Goal: Task Accomplishment & Management: Manage account settings

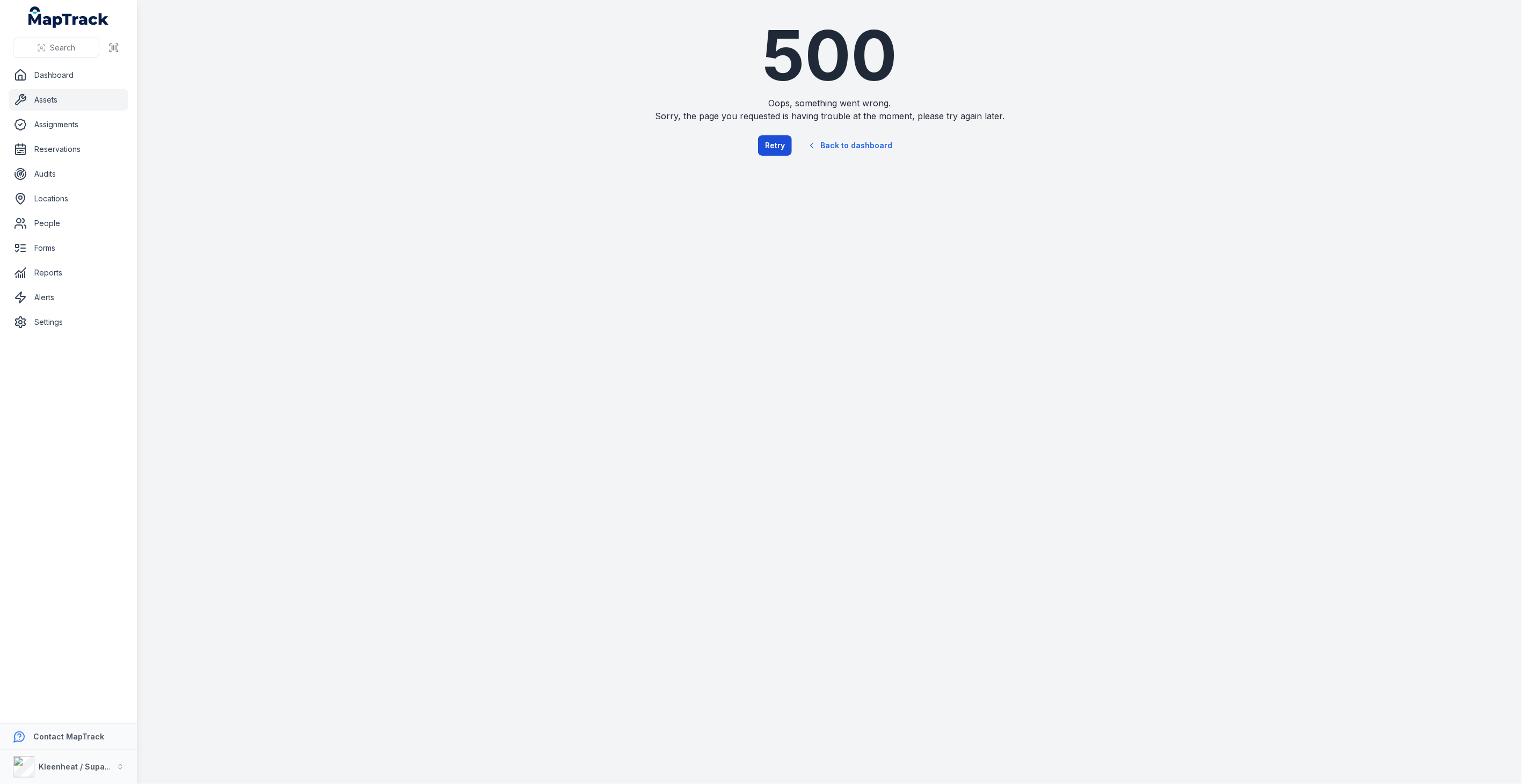
click at [777, 146] on button "Retry" at bounding box center [775, 145] width 34 height 21
click at [45, 103] on link "Assets" at bounding box center [69, 100] width 120 height 21
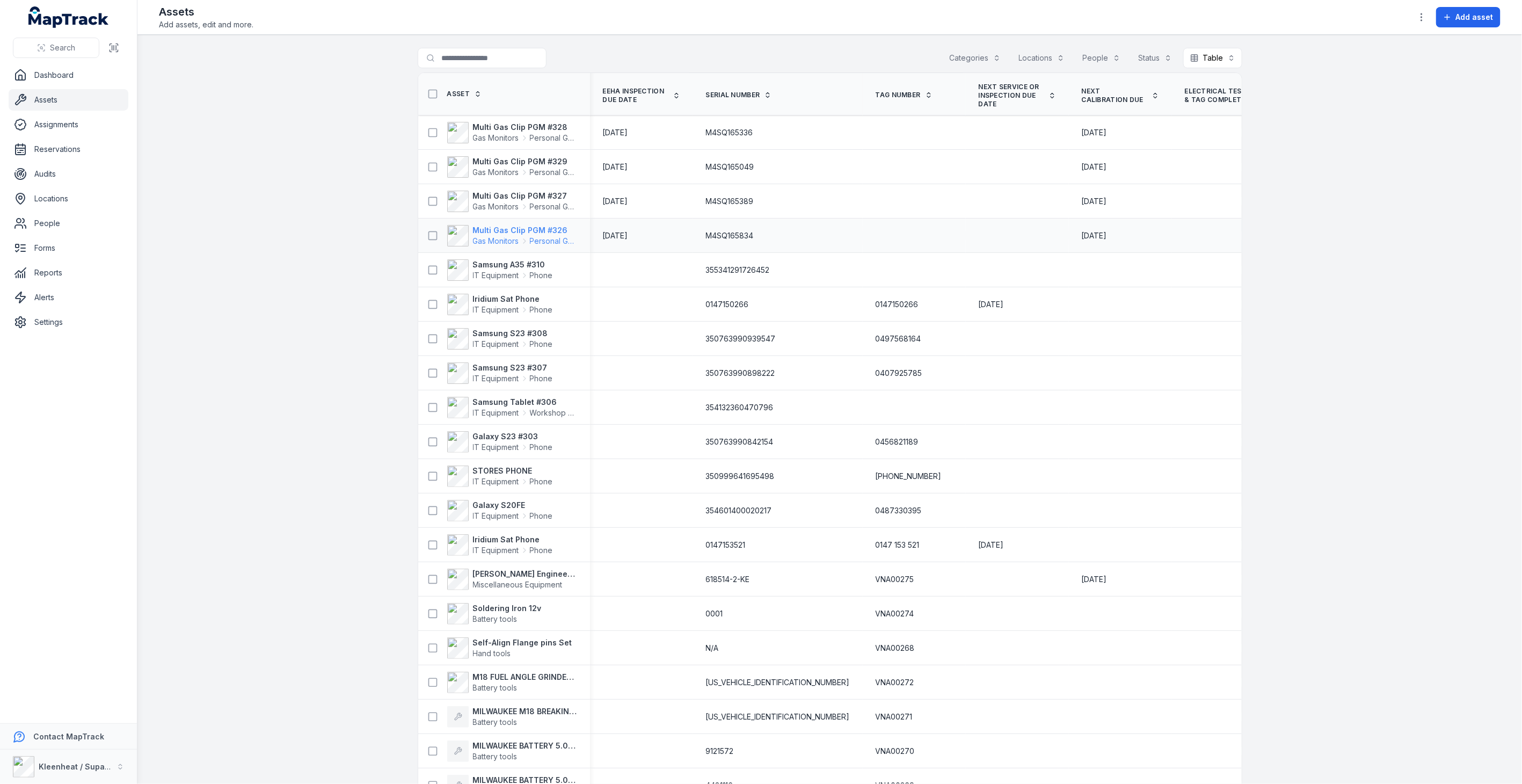
click at [526, 231] on strong "Multi Gas Clip PGM #326" at bounding box center [525, 230] width 104 height 11
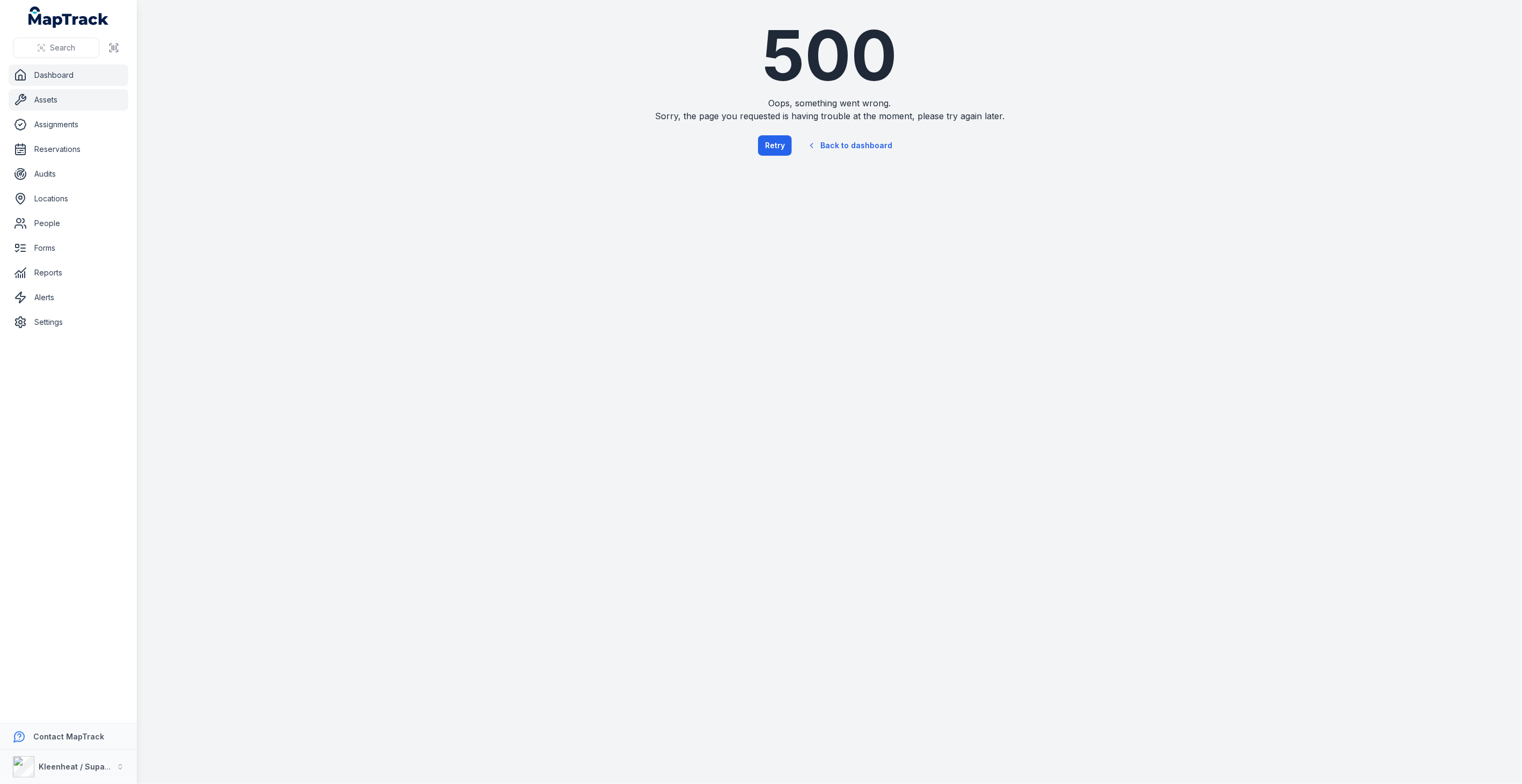
click at [45, 76] on link "Dashboard" at bounding box center [69, 75] width 120 height 21
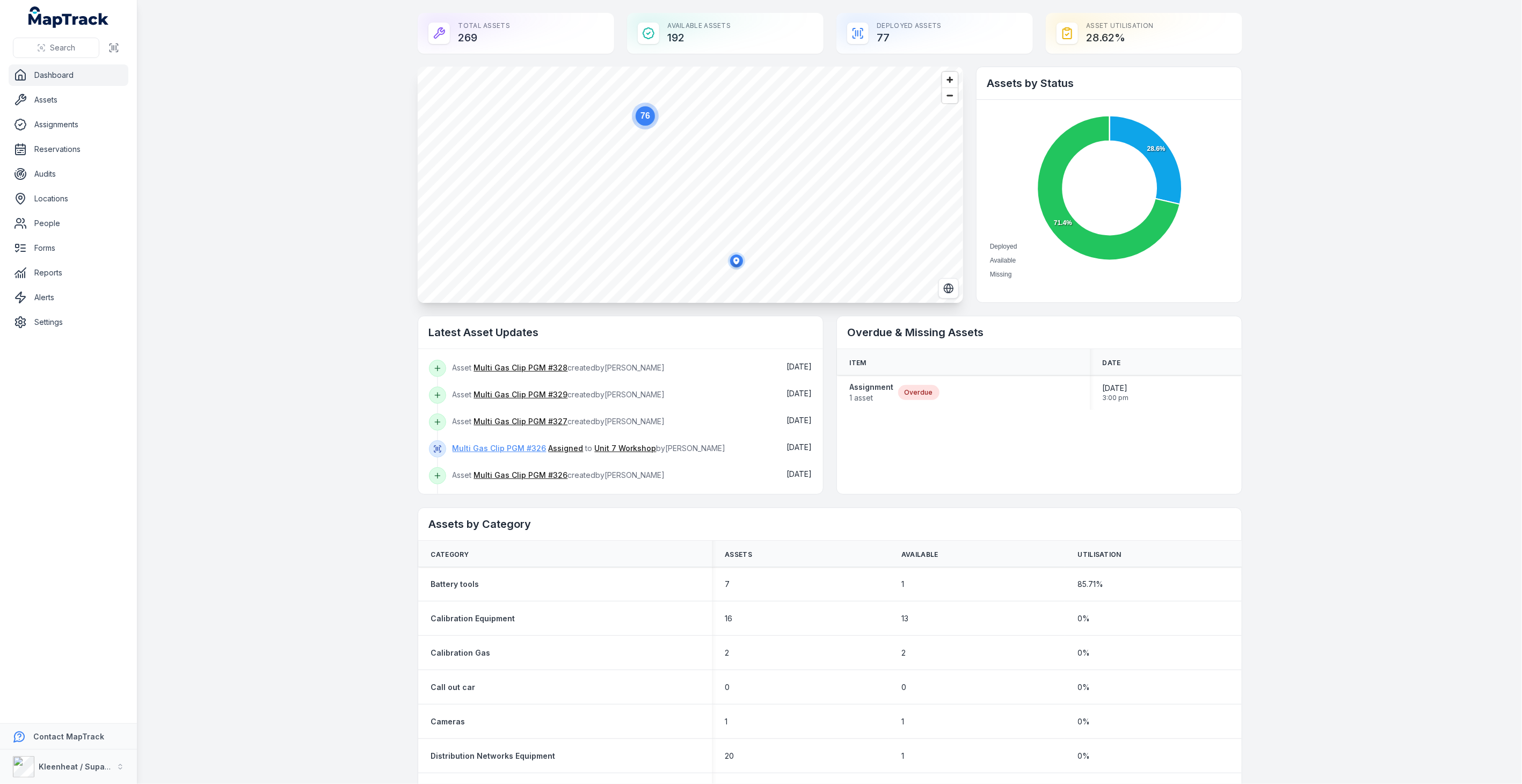
click at [530, 449] on link "Multi Gas Clip PGM #326" at bounding box center [499, 448] width 94 height 11
click at [507, 364] on link "Multi Gas Clip PGM #328" at bounding box center [521, 367] width 94 height 11
click at [73, 104] on link "Assets" at bounding box center [69, 100] width 120 height 21
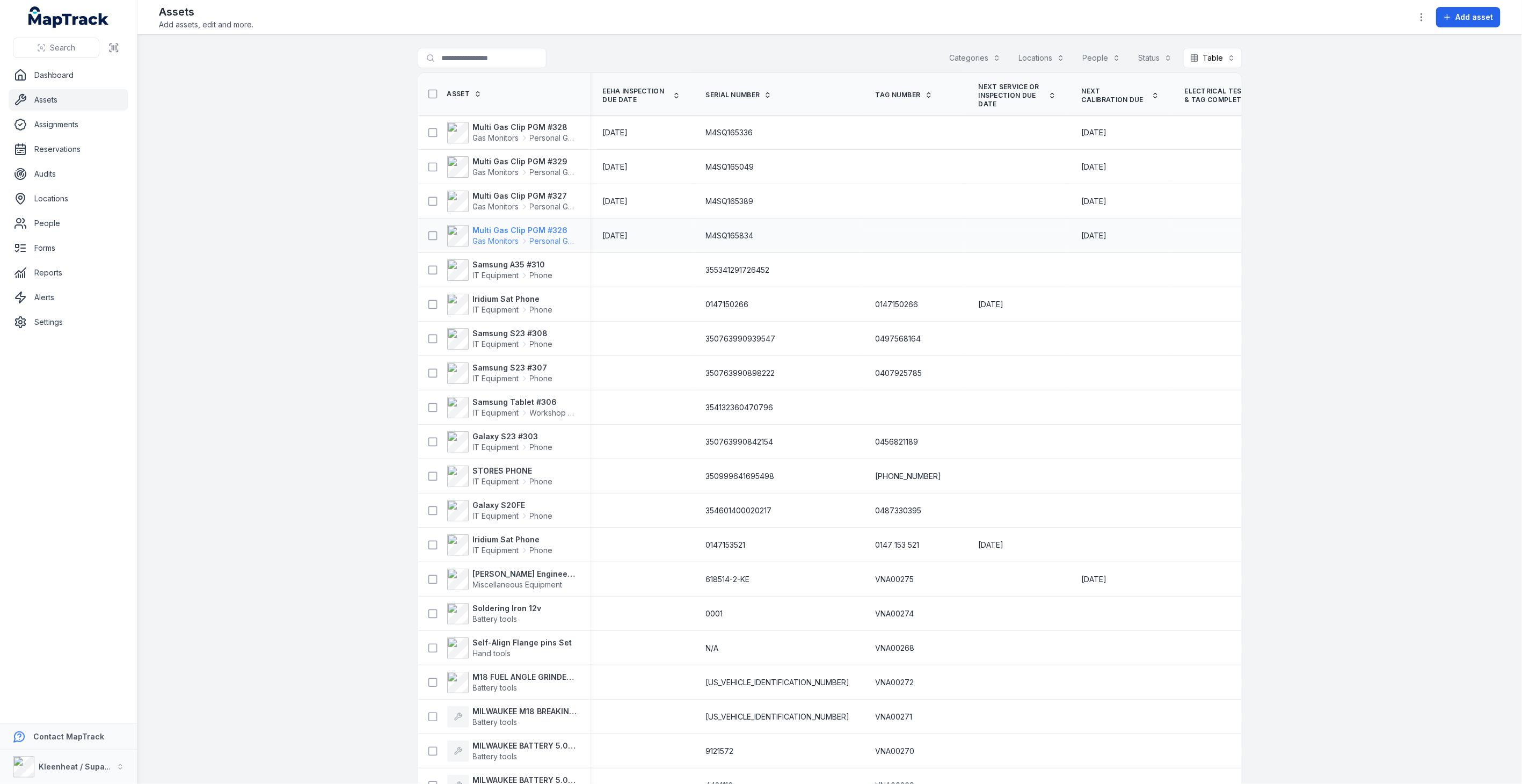
click at [528, 230] on strong "Multi Gas Clip PGM #326" at bounding box center [525, 230] width 104 height 11
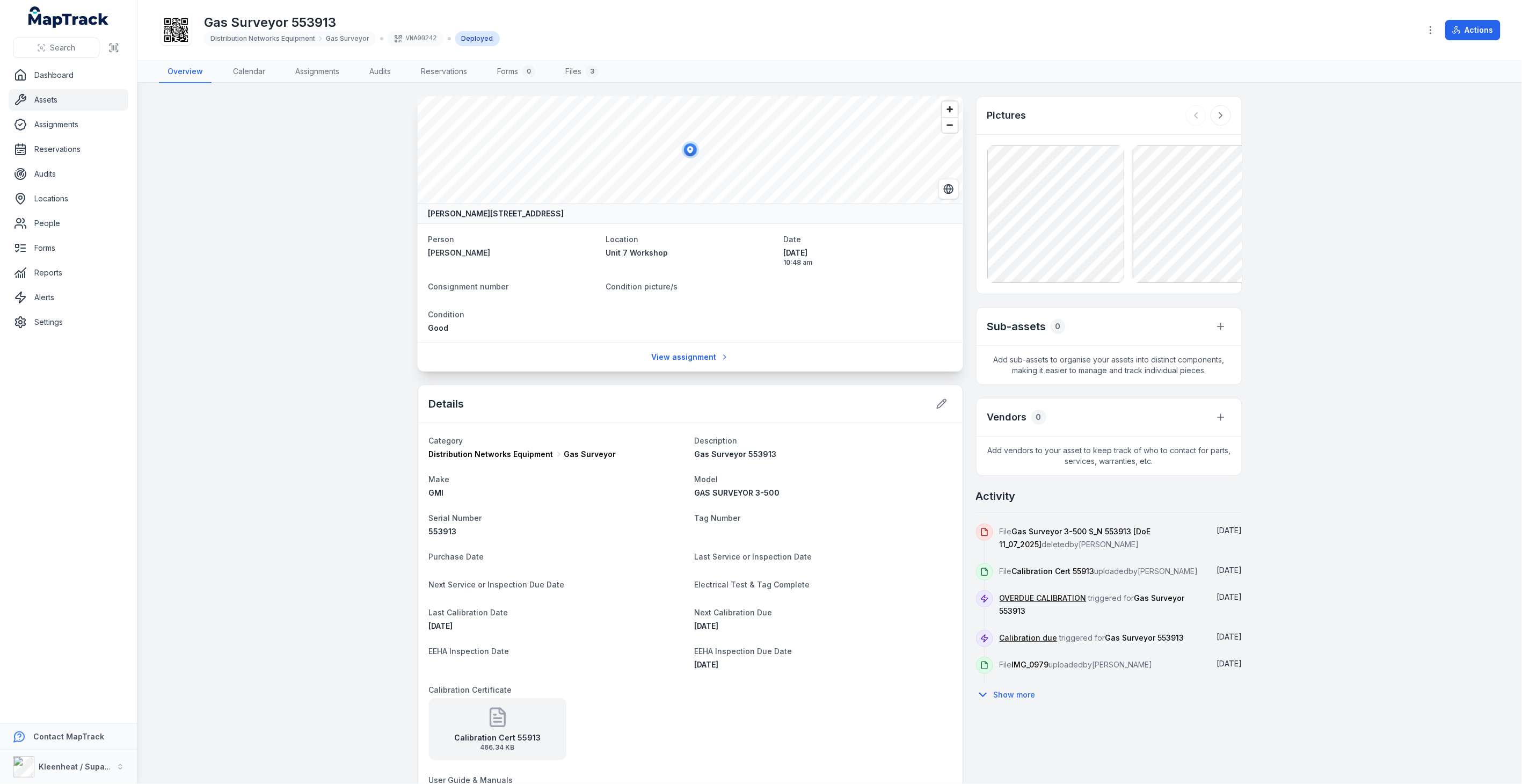
click at [35, 98] on link "Assets" at bounding box center [69, 100] width 120 height 21
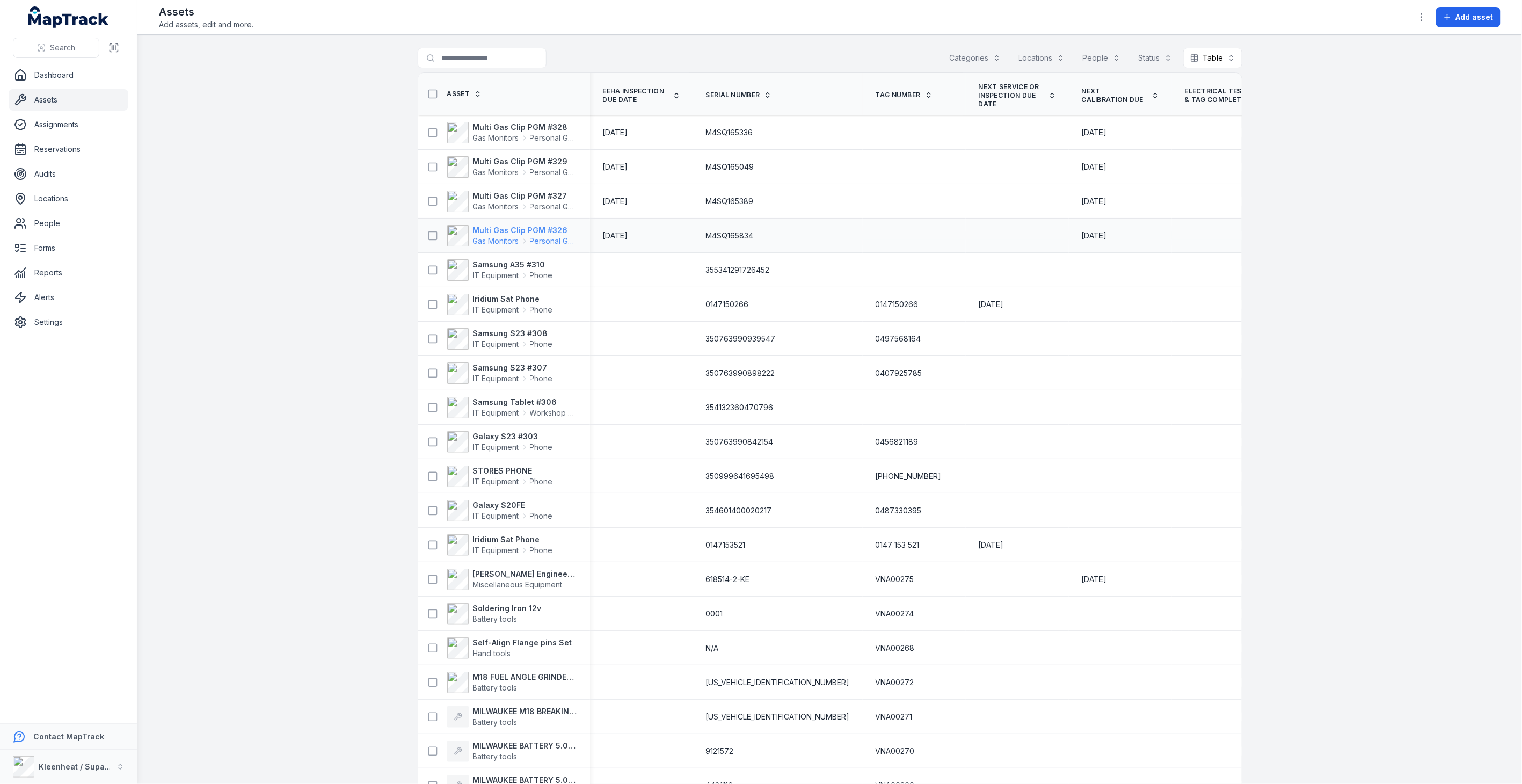
click at [532, 230] on strong "Multi Gas Clip PGM #326" at bounding box center [525, 230] width 104 height 11
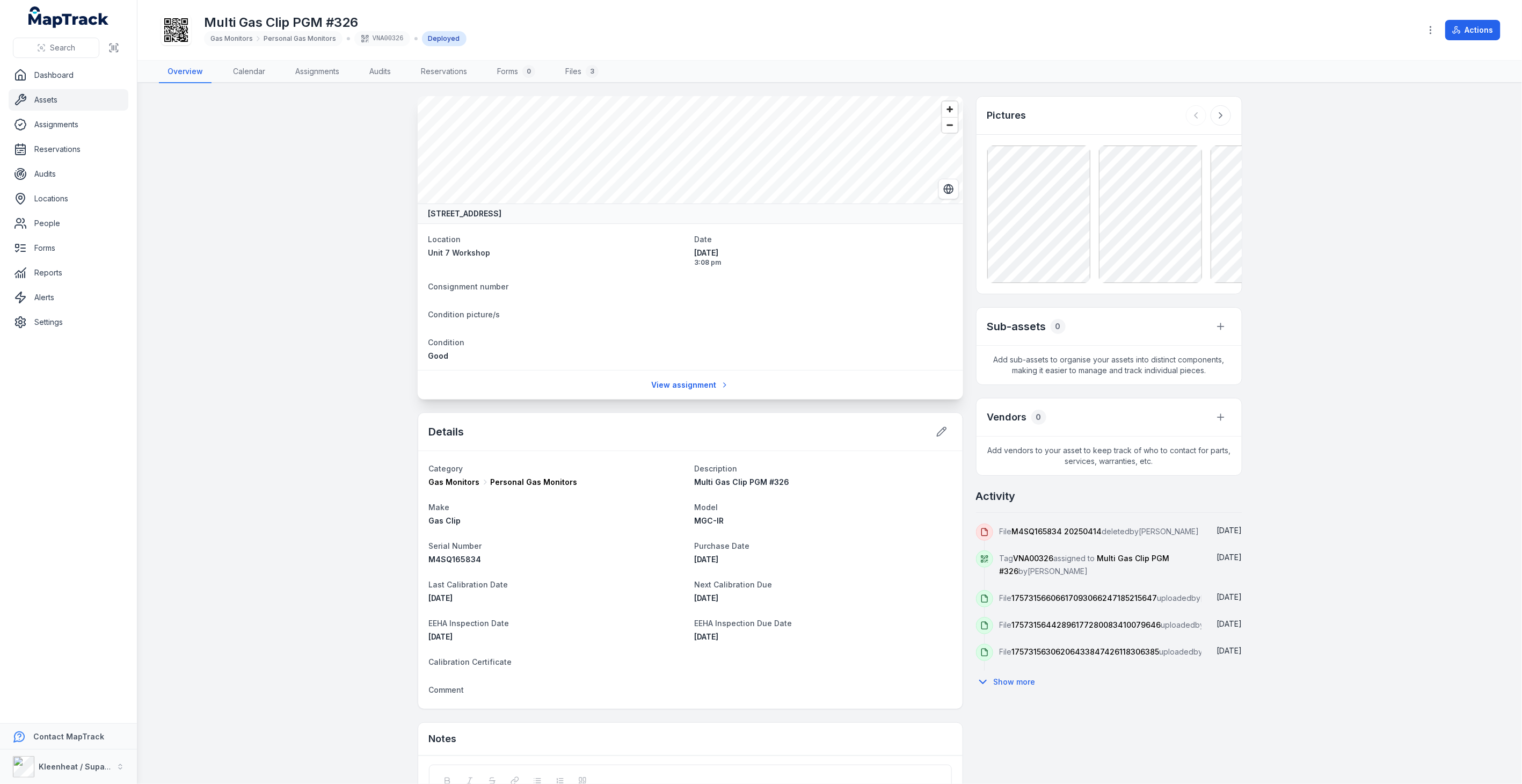
scroll to position [109, 0]
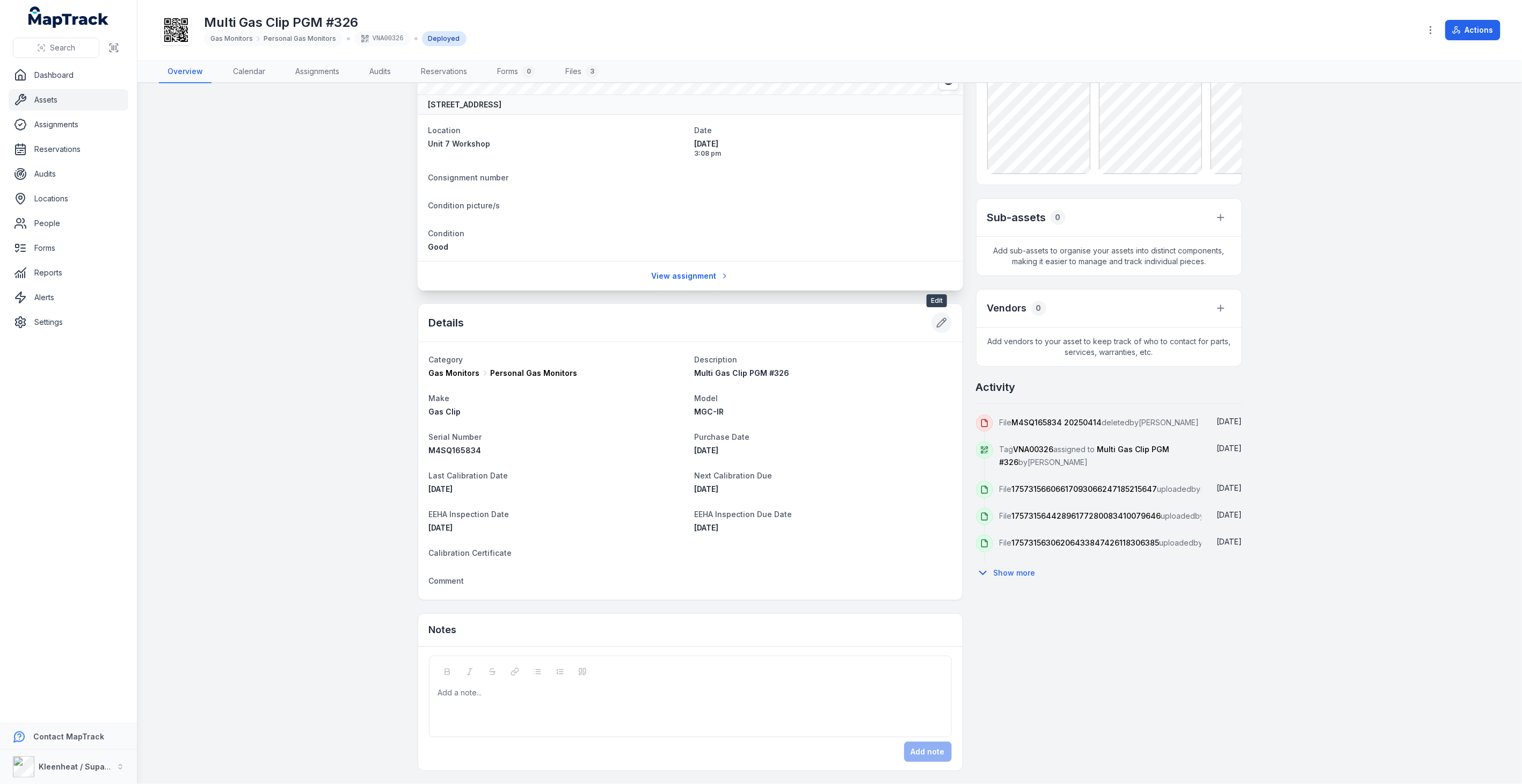
click at [937, 318] on icon at bounding box center [942, 323] width 11 height 11
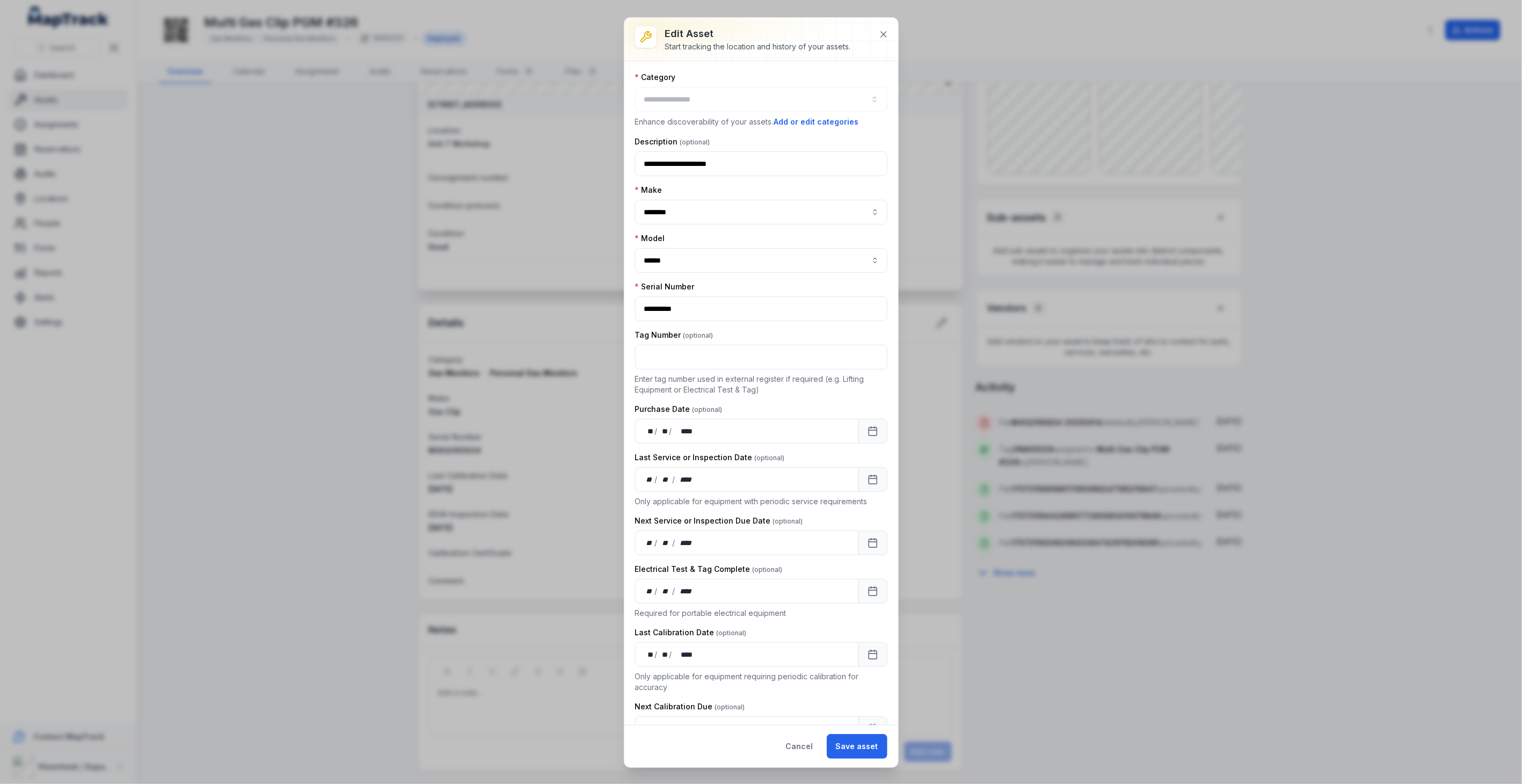
type input "**********"
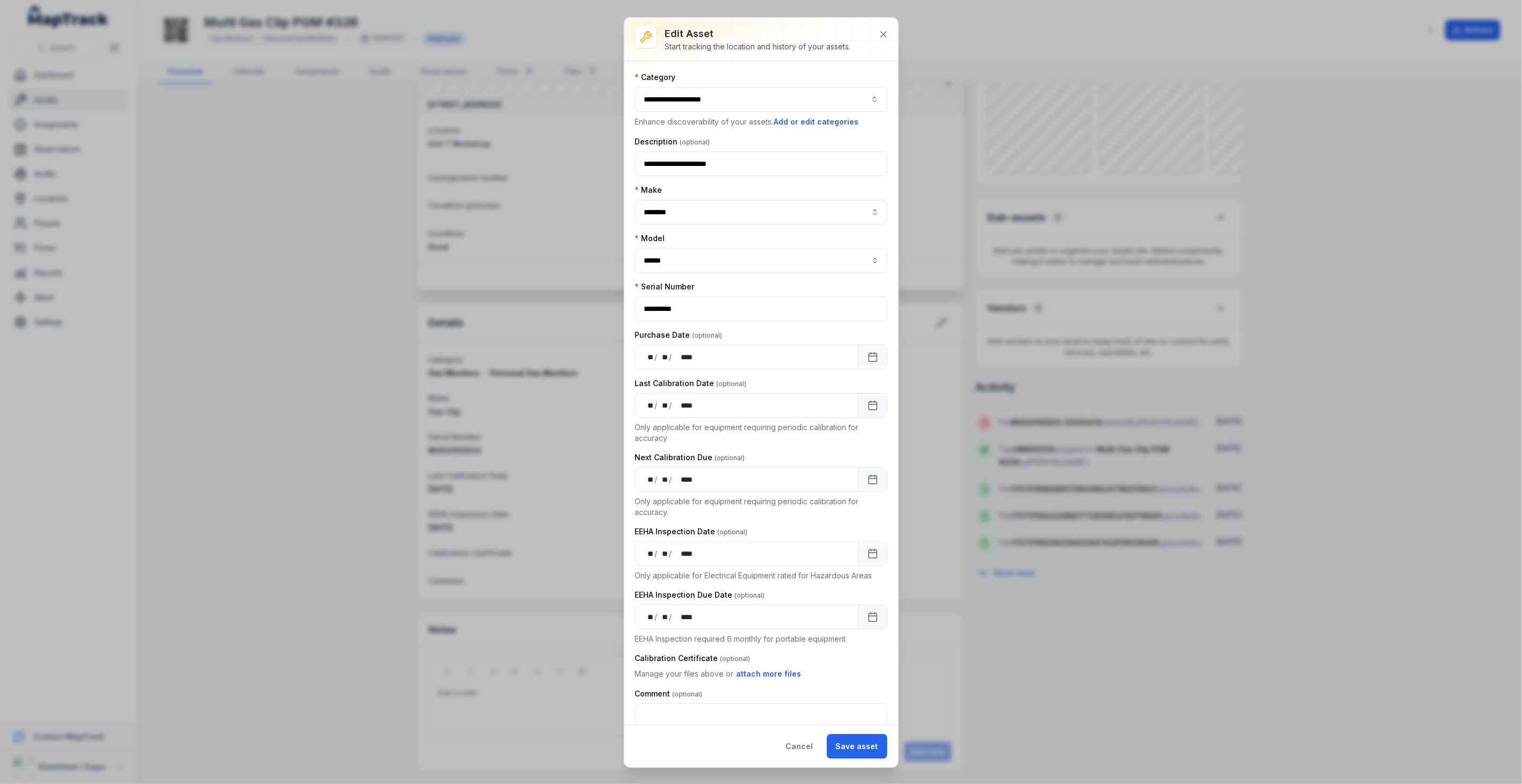
scroll to position [15, 0]
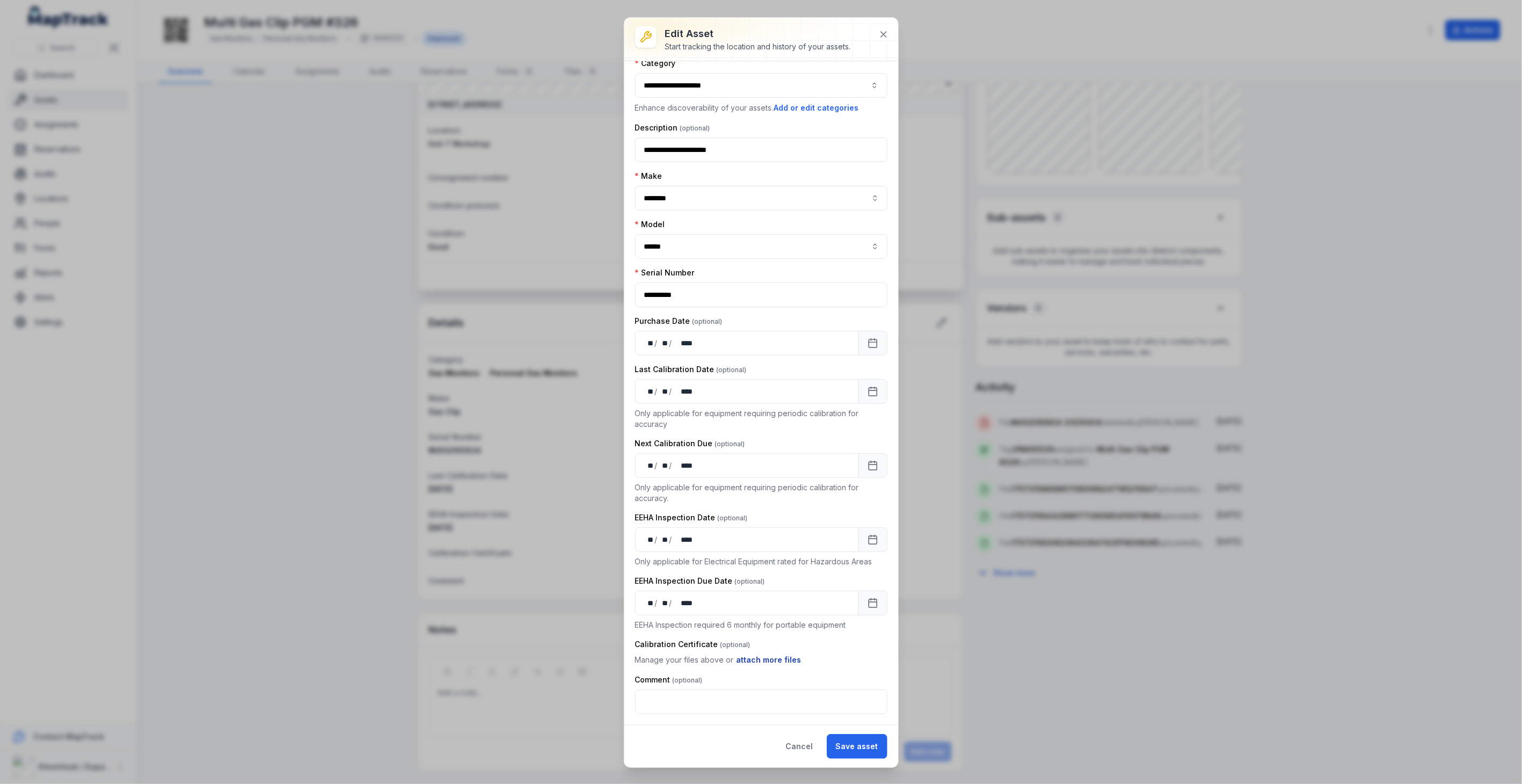
click at [761, 659] on button "attach more files" at bounding box center [769, 660] width 66 height 12
click at [765, 713] on button "Browse Files" at bounding box center [761, 711] width 75 height 21
click at [862, 747] on button "Save asset" at bounding box center [857, 746] width 61 height 25
